Goal: Task Accomplishment & Management: Use online tool/utility

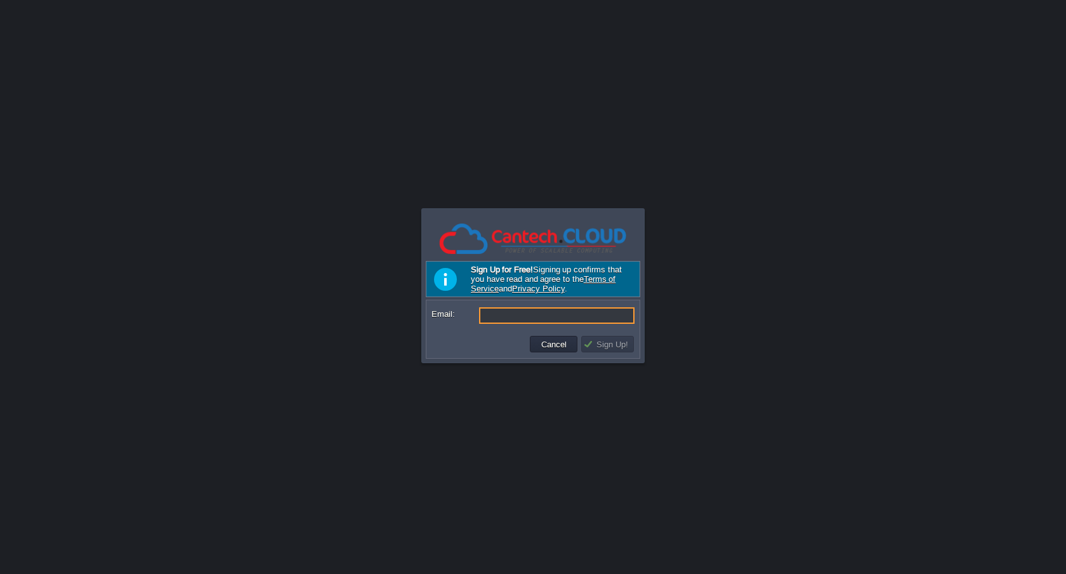
click at [527, 314] on input "Email:" at bounding box center [556, 315] width 155 height 17
type input "[EMAIL_ADDRESS][DOMAIN_NAME]"
click at [614, 346] on button "Sign Up!" at bounding box center [607, 343] width 49 height 11
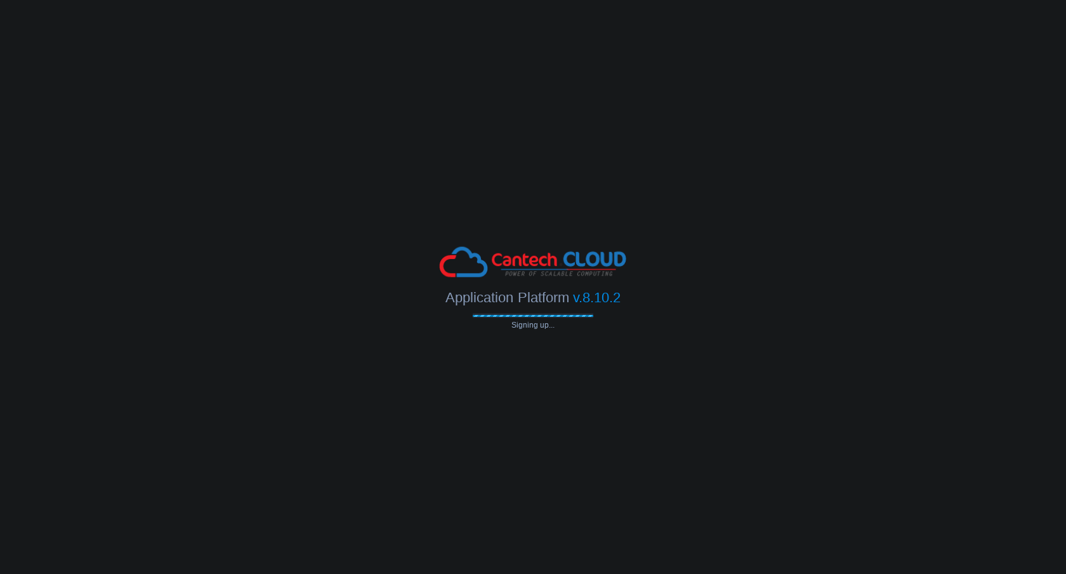
type input "cnetwebs@gmail.com"
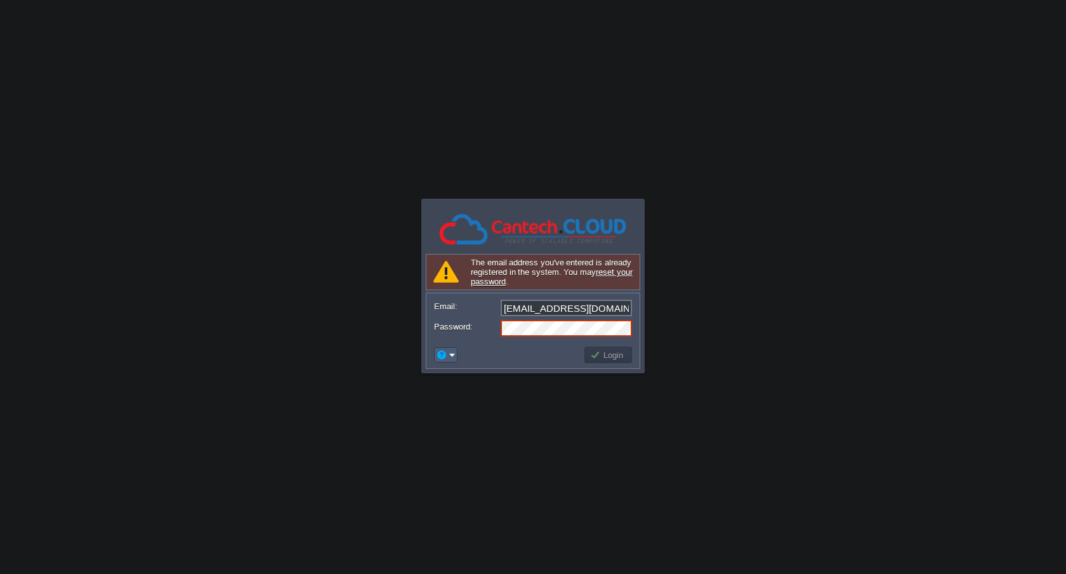
click at [449, 355] on em at bounding box center [446, 354] width 20 height 11
click at [531, 348] on td at bounding box center [507, 355] width 150 height 20
click at [624, 355] on button "Login" at bounding box center [608, 354] width 37 height 11
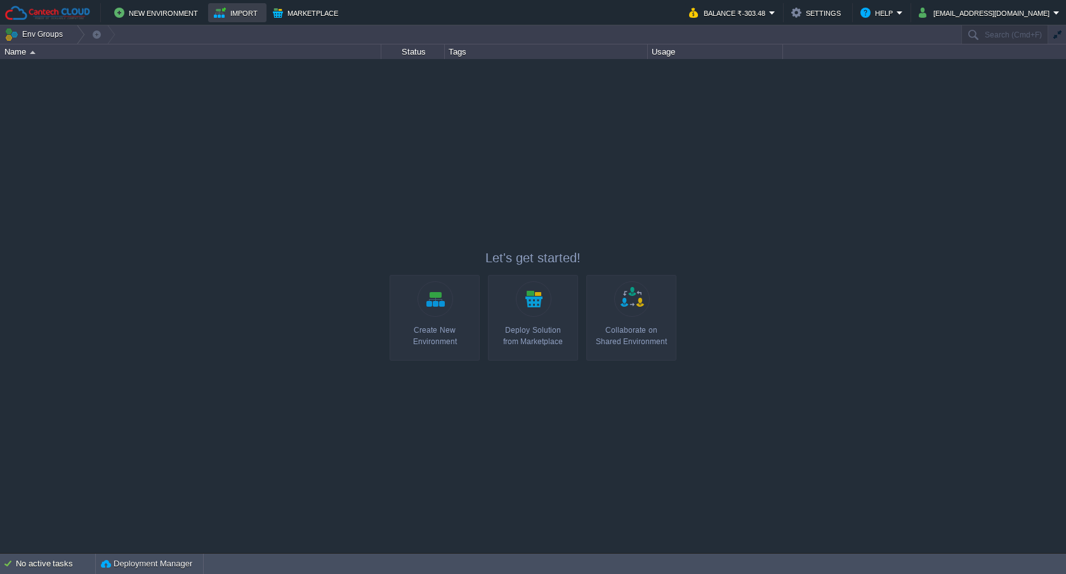
click at [223, 15] on button "Import" at bounding box center [238, 12] width 48 height 15
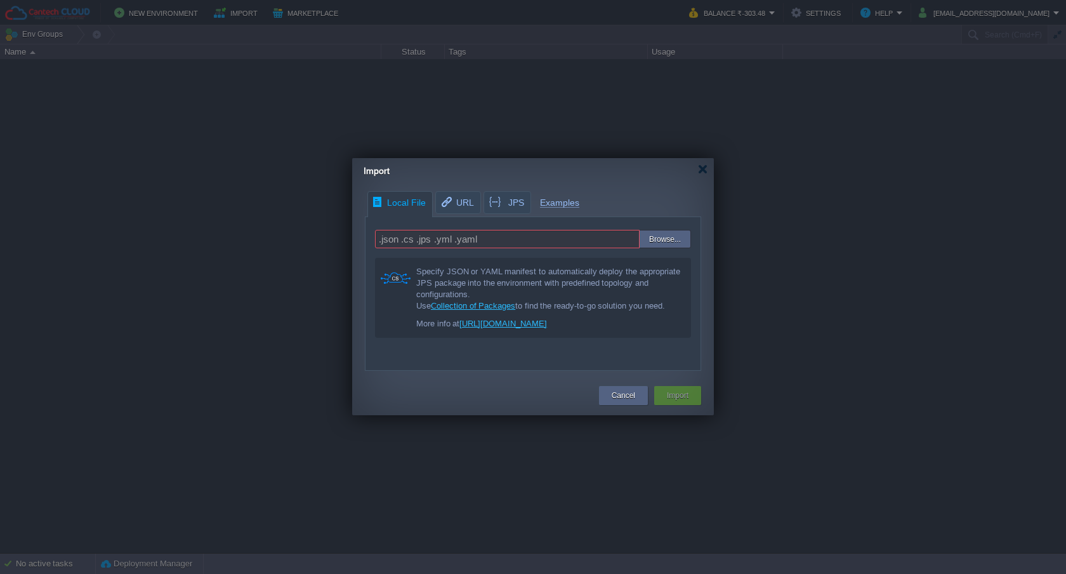
click at [439, 235] on input ".json .cs .jps .yml .yaml" at bounding box center [507, 239] width 265 height 18
click at [453, 206] on span "URL" at bounding box center [457, 203] width 34 height 22
click at [440, 239] on input "text" at bounding box center [533, 239] width 316 height 18
paste input "docker.io/n8nio/n8n"
drag, startPoint x: 378, startPoint y: 239, endPoint x: 367, endPoint y: 244, distance: 11.9
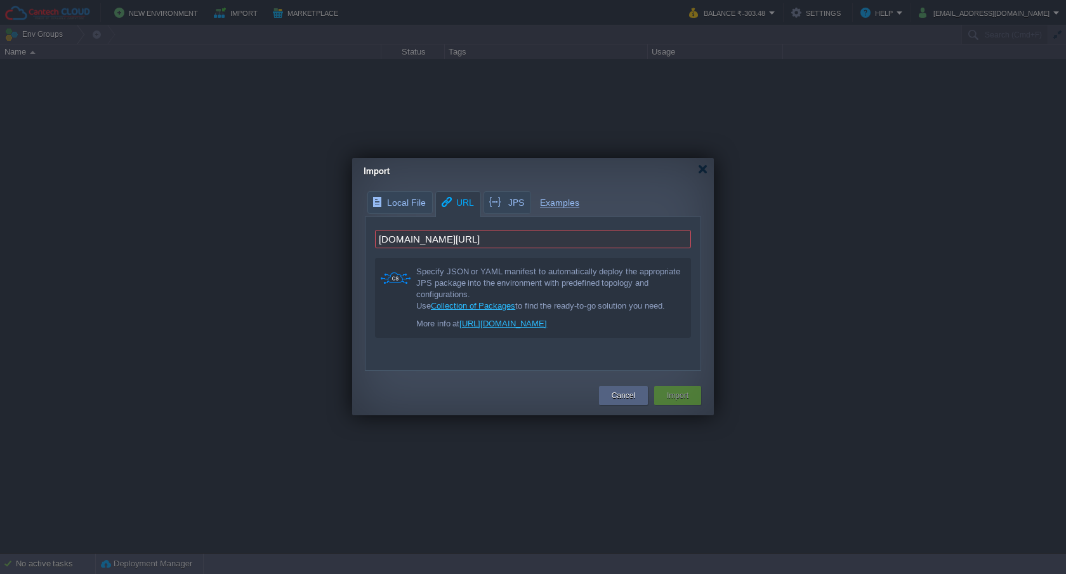
click at [378, 239] on input "docker.io/n8nio/n8n" at bounding box center [533, 239] width 316 height 18
type input "https://docker.io/n8nio/n8n"
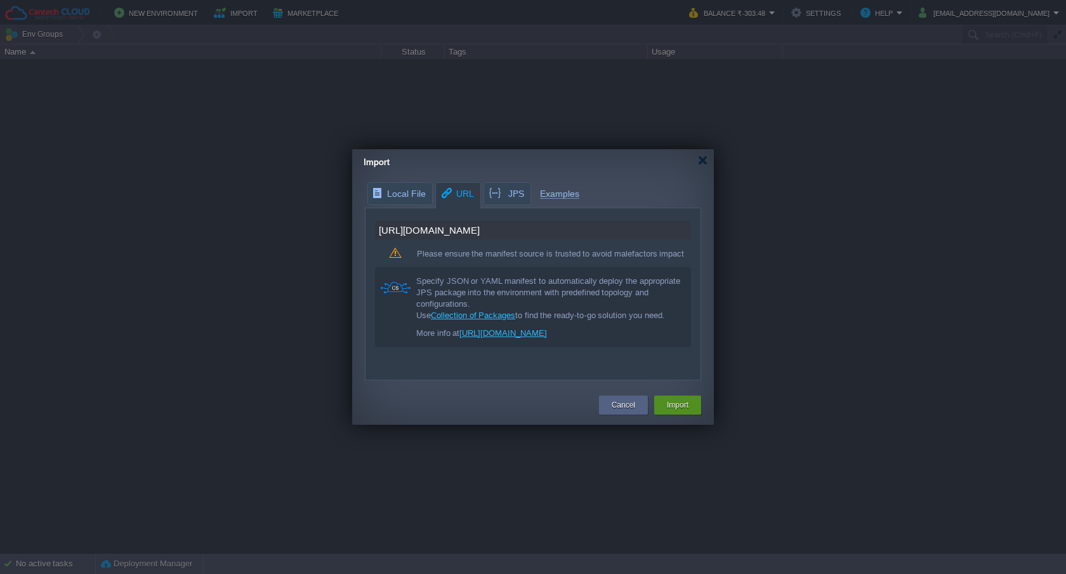
click at [682, 399] on button "Import" at bounding box center [678, 405] width 22 height 13
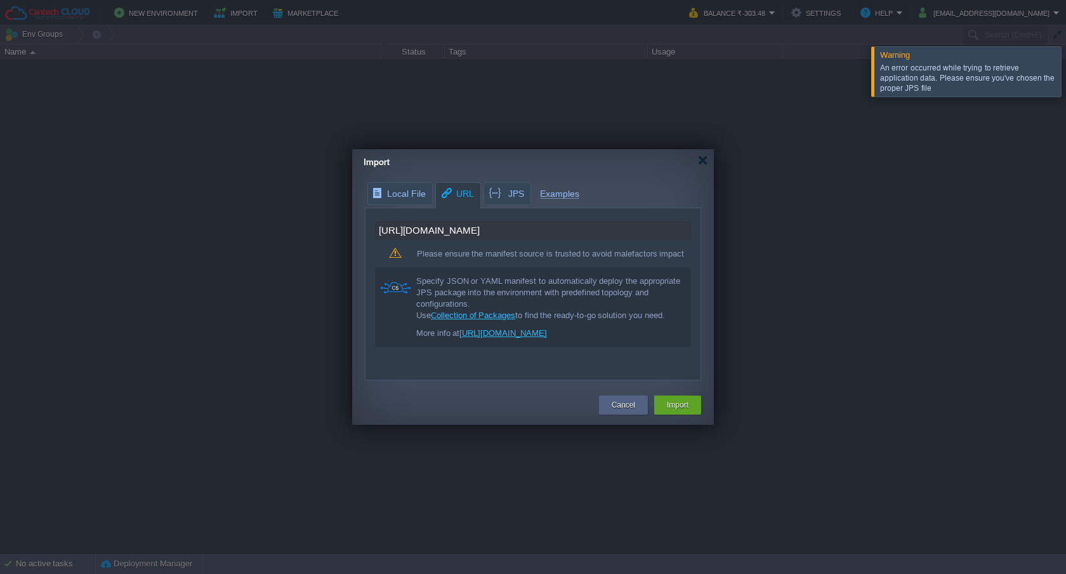
click at [1066, 70] on div at bounding box center [1081, 71] width 0 height 50
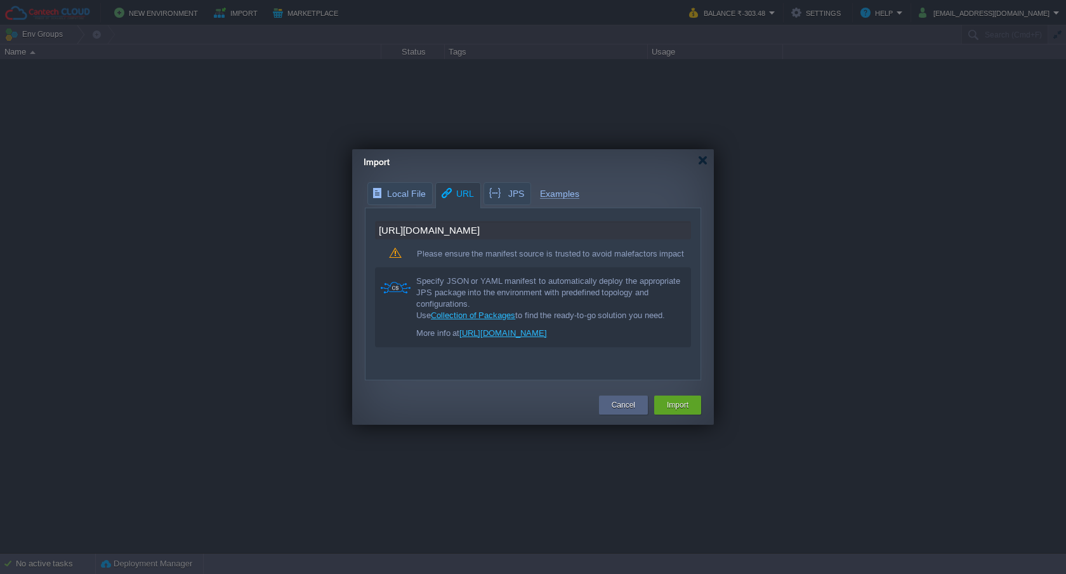
click at [506, 225] on input "https://docker.io/n8nio/n8n" at bounding box center [533, 230] width 316 height 18
click at [404, 196] on span "Local File" at bounding box center [399, 194] width 54 height 22
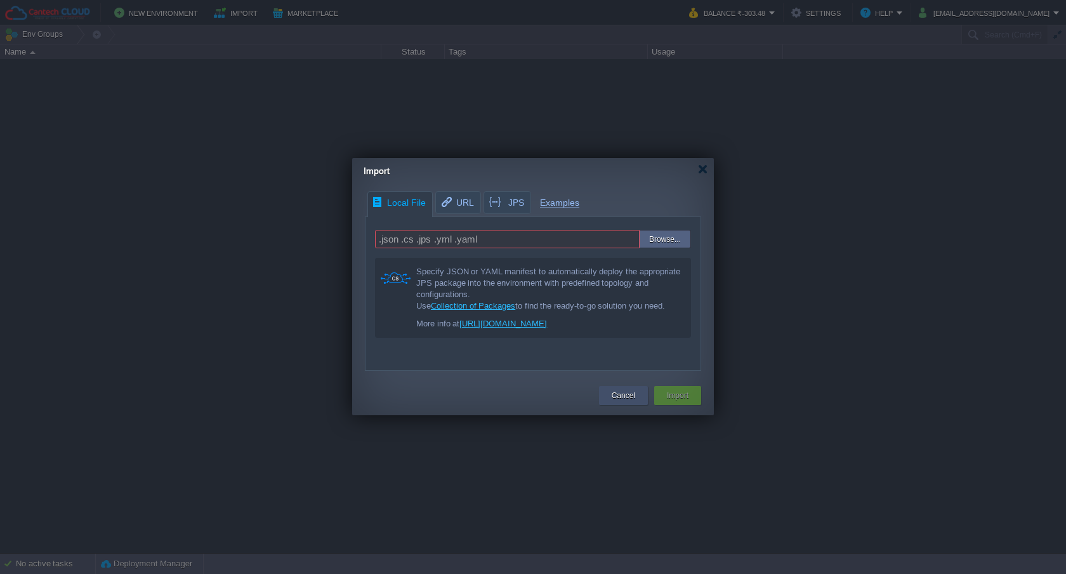
click at [605, 395] on div "Cancel" at bounding box center [623, 395] width 49 height 19
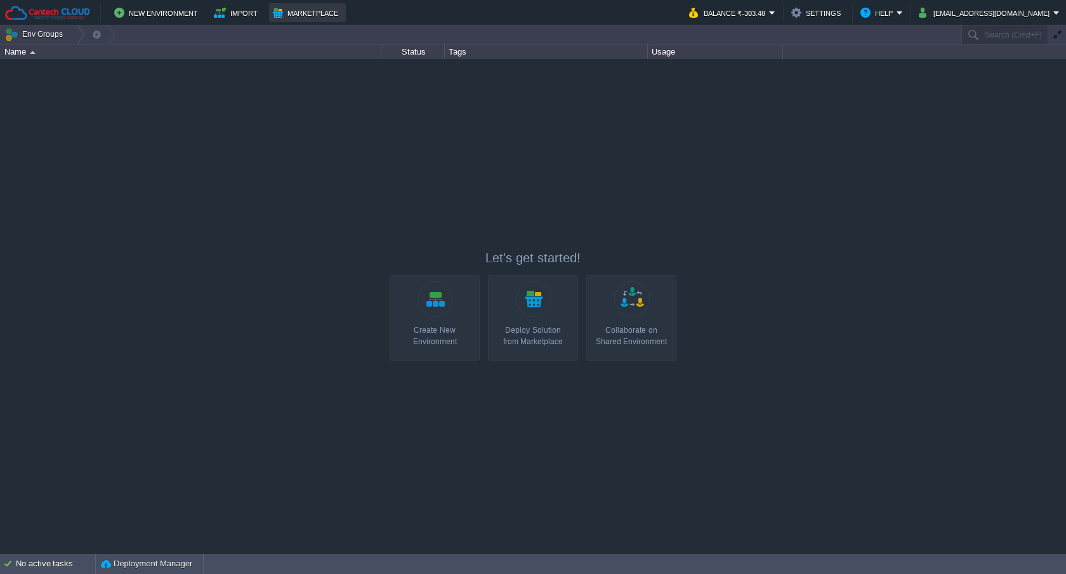
click at [293, 13] on button "Marketplace" at bounding box center [307, 12] width 69 height 15
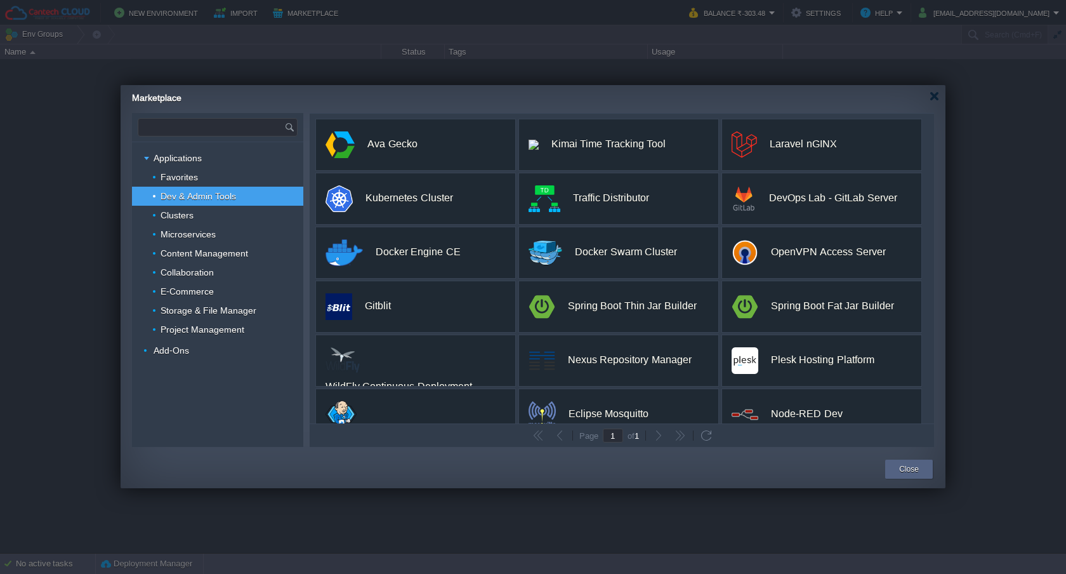
click at [187, 126] on input "text" at bounding box center [211, 127] width 146 height 17
type input "n8n"
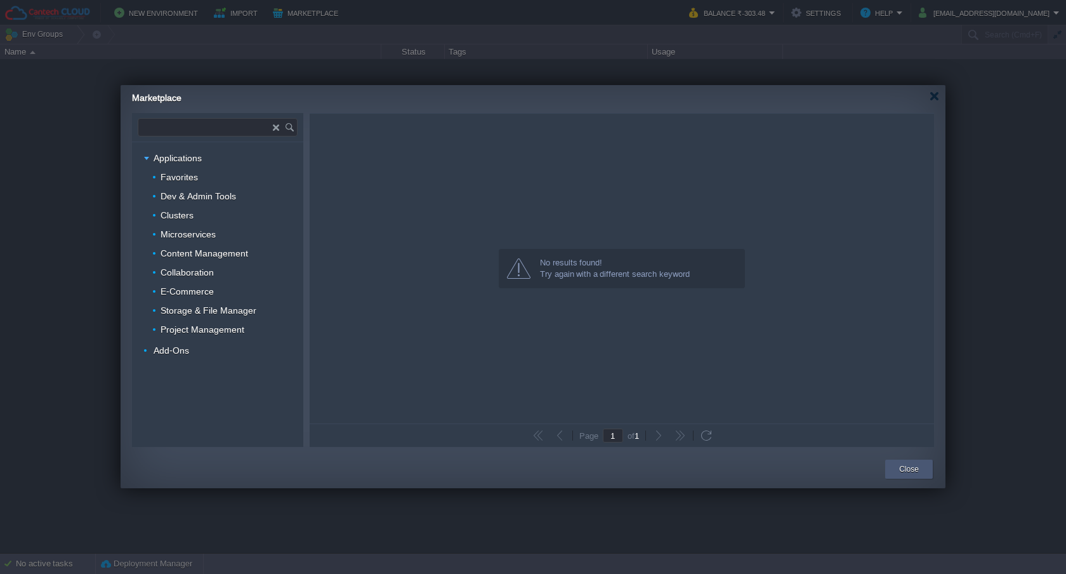
type input "n8n"
click at [930, 470] on div "Close" at bounding box center [909, 469] width 48 height 19
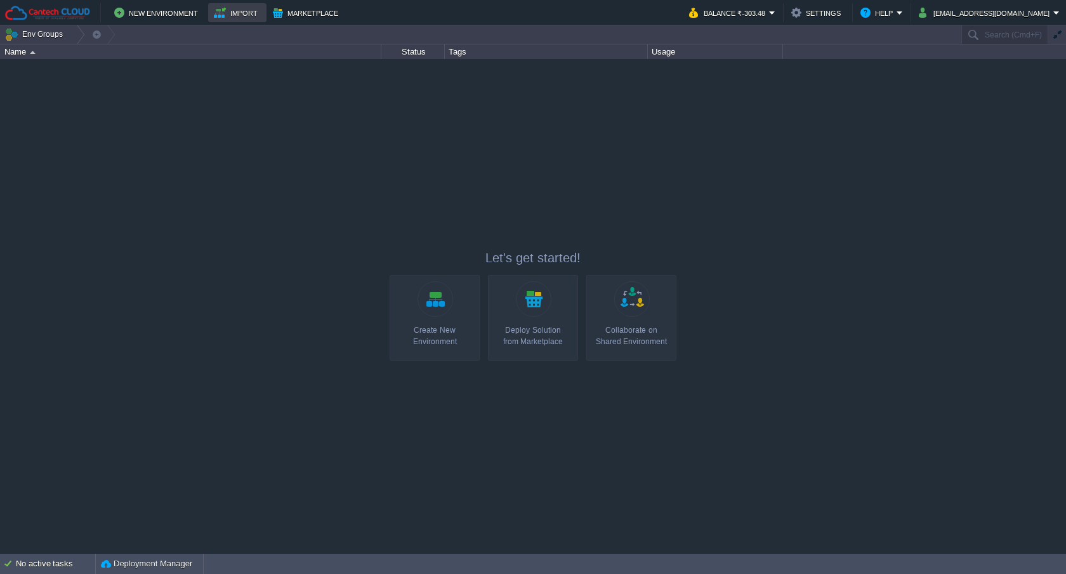
click at [223, 15] on button "Import" at bounding box center [238, 12] width 48 height 15
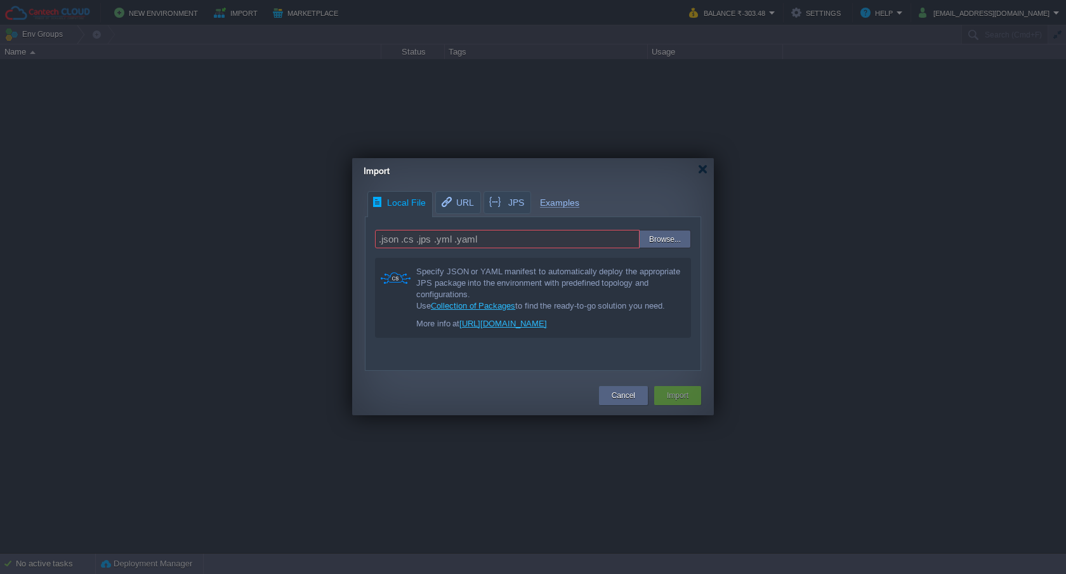
click at [676, 234] on input "file" at bounding box center [611, 239] width 161 height 18
click at [623, 397] on button "Cancel" at bounding box center [623, 395] width 23 height 13
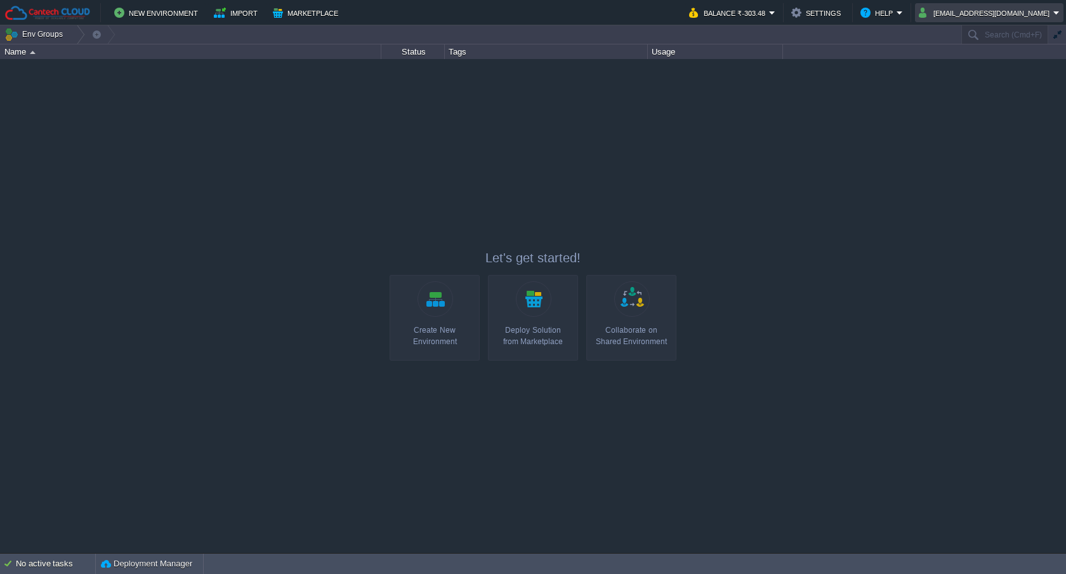
click at [1044, 17] on button "cnetwebs@gmail.com" at bounding box center [986, 12] width 135 height 15
click at [1033, 71] on link "Sign out" at bounding box center [1008, 67] width 106 height 14
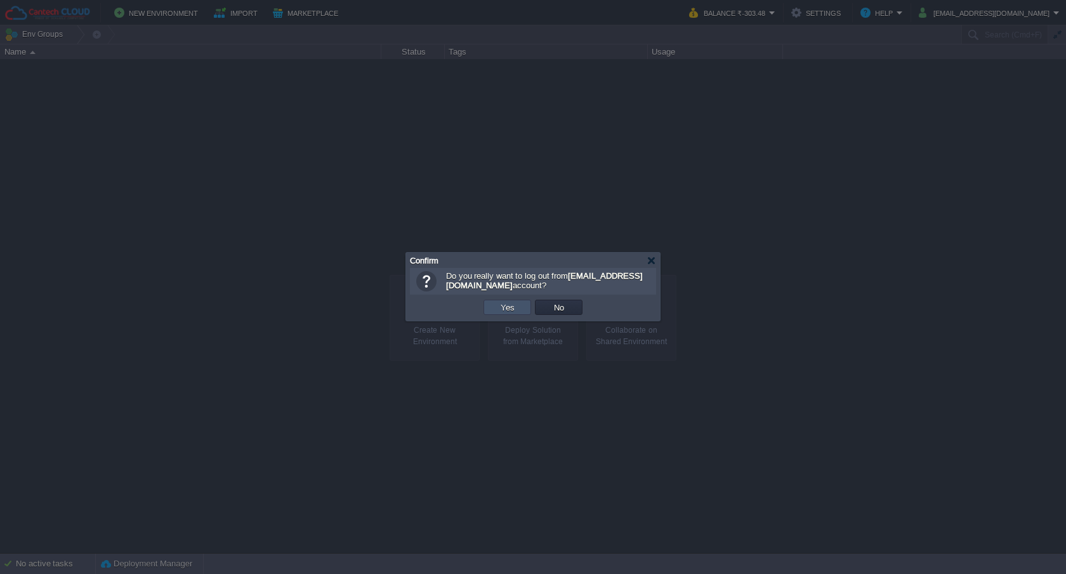
click at [509, 310] on button "Yes" at bounding box center [508, 306] width 22 height 11
